Goal: Task Accomplishment & Management: Use online tool/utility

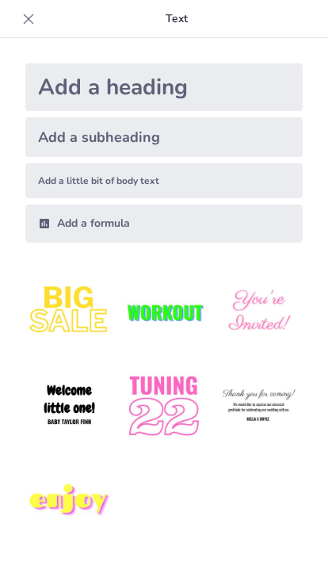
type input "Salud Mental: Estrategias de Prevención y Tratamientos Efectivos"
click at [21, 19] on icon at bounding box center [29, 19] width 16 height 16
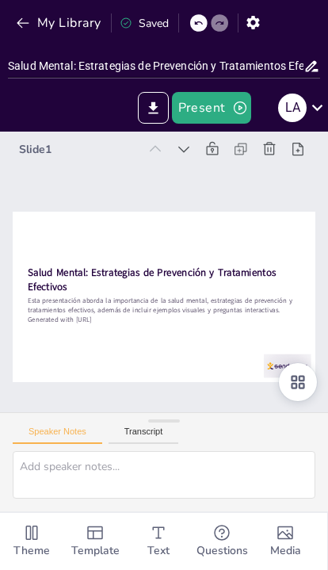
click at [153, 105] on icon "Export to PowerPoint" at bounding box center [153, 107] width 10 height 12
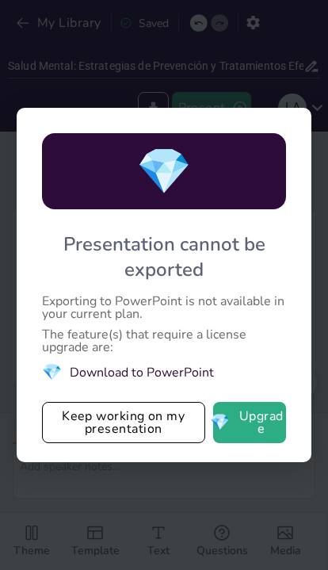
click at [93, 369] on li "💎 Download to PowerPoint" at bounding box center [164, 371] width 245 height 21
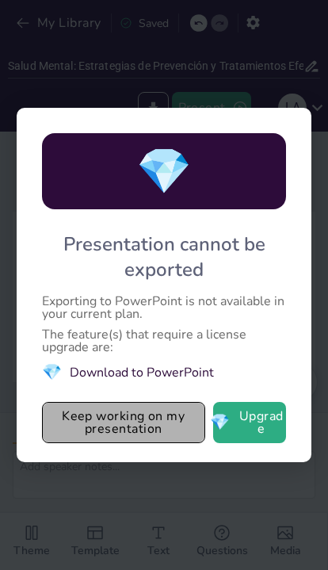
click at [94, 415] on button "Keep working on my presentation" at bounding box center [123, 422] width 163 height 41
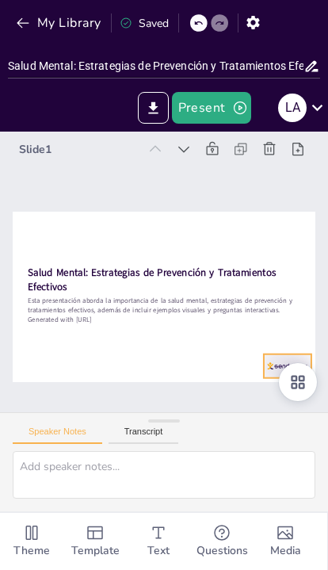
click at [35, 292] on div at bounding box center [9, 268] width 52 height 47
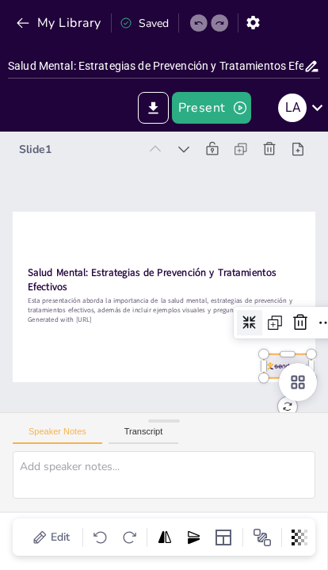
click at [88, 385] on div "Slide 1 Salud Mental: Estrategias de Prevención y Tratamientos Efectivos Esta p…" at bounding box center [164, 272] width 432 height 428
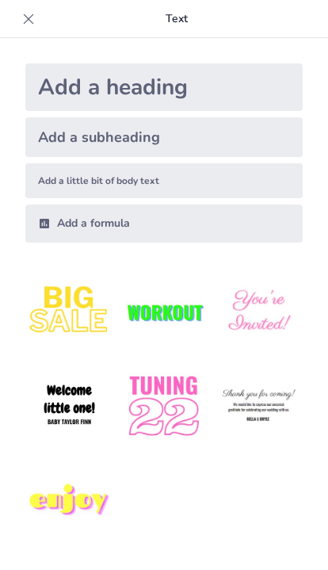
type input "Salud Mental: Estrategias de Prevención y Tratamientos Efectivos"
click at [32, 25] on icon at bounding box center [29, 19] width 16 height 16
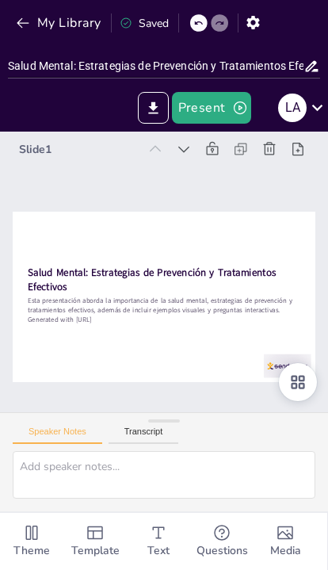
click at [22, 21] on icon "button" at bounding box center [23, 23] width 16 height 16
